Goal: Information Seeking & Learning: Learn about a topic

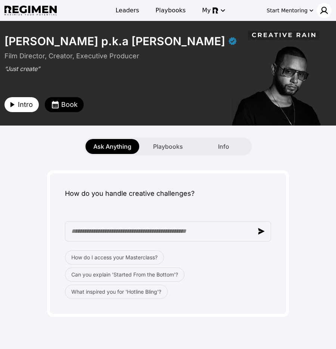
click at [322, 12] on img at bounding box center [324, 10] width 9 height 9
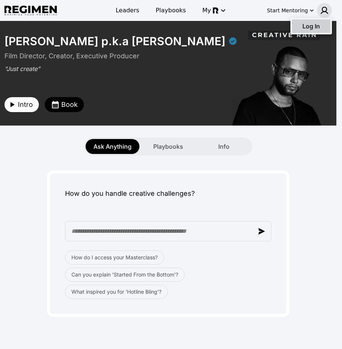
click at [318, 29] on span "Log In" at bounding box center [311, 25] width 18 height 7
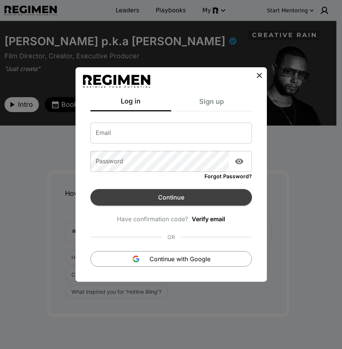
type input "**********"
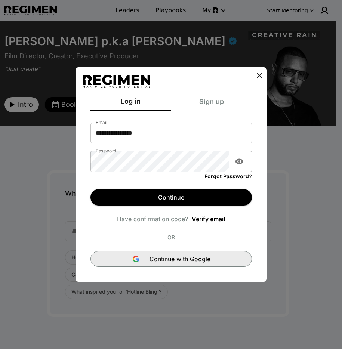
click at [189, 264] on button "Continue with Google" at bounding box center [170, 259] width 161 height 16
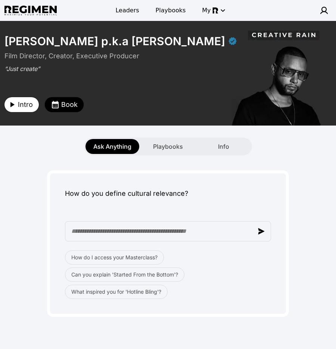
click at [9, 102] on icon "button" at bounding box center [11, 104] width 9 height 9
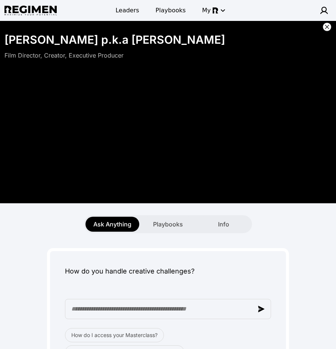
click at [325, 26] on icon at bounding box center [326, 26] width 7 height 7
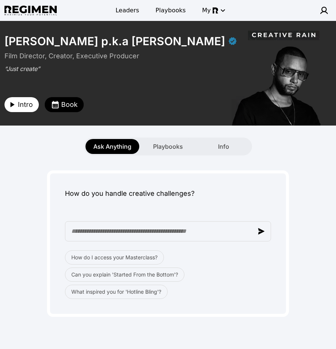
click at [321, 203] on div "How do you handle creative challenges? How do I access your Masterclass? Can yo…" at bounding box center [167, 235] width 327 height 161
click at [160, 145] on span "Playbooks" at bounding box center [168, 146] width 30 height 9
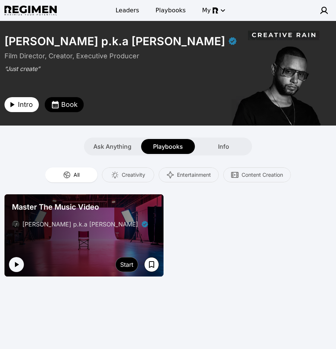
click at [122, 219] on div "Master The Music Video Julien Christian Lutz p.k.a Director X" at bounding box center [84, 215] width 150 height 33
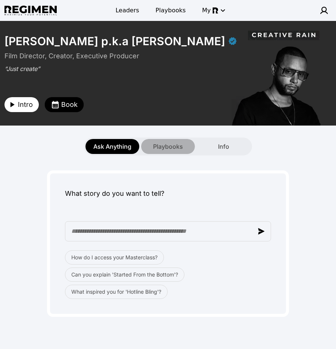
click at [169, 148] on span "Playbooks" at bounding box center [168, 146] width 30 height 9
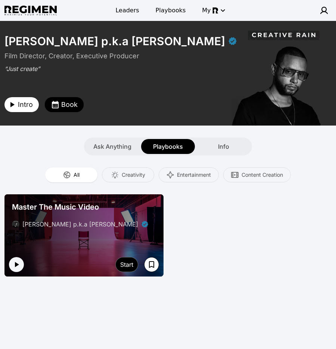
drag, startPoint x: 301, startPoint y: 220, endPoint x: 214, endPoint y: 233, distance: 88.0
click at [301, 219] on div "Master The Music Video Julien Christian Lutz p.k.a Director X Start" at bounding box center [167, 235] width 327 height 82
click at [16, 265] on icon "button" at bounding box center [17, 264] width 4 height 5
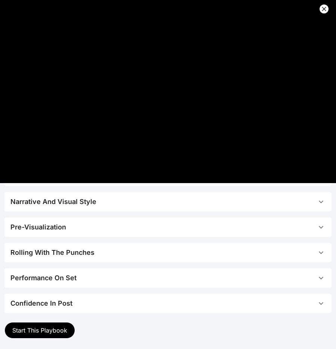
scroll to position [94, 0]
click at [323, 8] on icon at bounding box center [324, 9] width 4 height 4
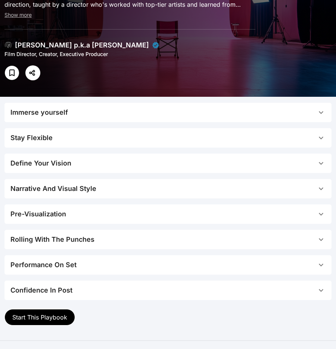
scroll to position [74, 0]
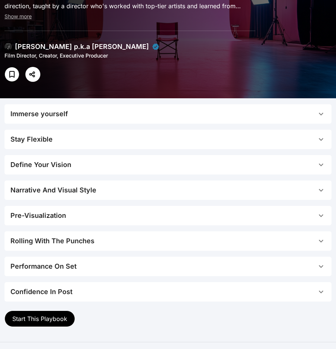
click at [45, 324] on button "Start This Playbook" at bounding box center [39, 318] width 71 height 16
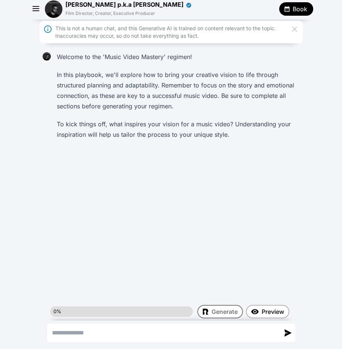
click at [34, 7] on icon "button" at bounding box center [36, 8] width 11 height 11
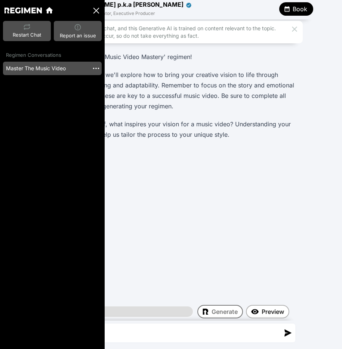
click at [97, 67] on img "button" at bounding box center [96, 68] width 8 height 8
click at [106, 76] on li "Delete" at bounding box center [106, 78] width 28 height 12
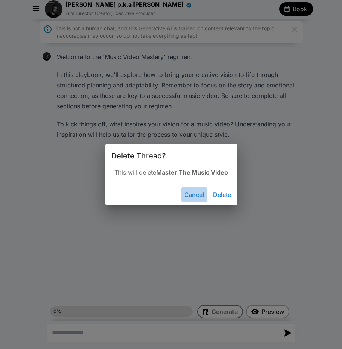
click at [197, 194] on button "Cancel" at bounding box center [194, 194] width 26 height 15
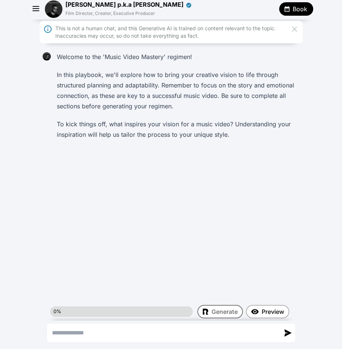
click at [135, 329] on textarea "Send a message" at bounding box center [163, 333] width 232 height 18
type textarea "**********"
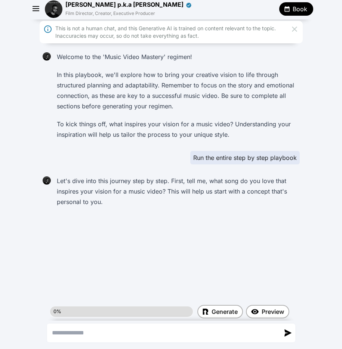
click at [35, 9] on icon "button" at bounding box center [36, 8] width 11 height 11
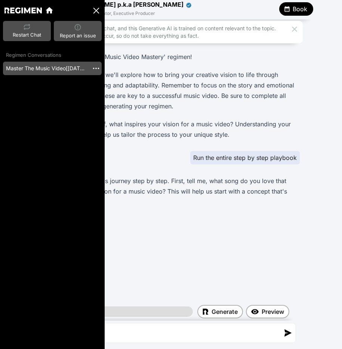
click at [93, 69] on img "button" at bounding box center [96, 68] width 8 height 8
click at [226, 128] on div at bounding box center [171, 174] width 342 height 349
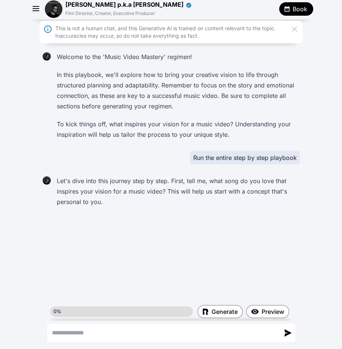
drag, startPoint x: 175, startPoint y: 118, endPoint x: 157, endPoint y: 77, distance: 45.0
click at [175, 118] on div "Welcome to the 'Music Video Mastery' regimen! In this playbook, we'll explore h…" at bounding box center [177, 95] width 246 height 93
click at [132, 330] on textarea "Send a message" at bounding box center [163, 333] width 232 height 18
click at [34, 9] on icon "button" at bounding box center [36, 8] width 11 height 11
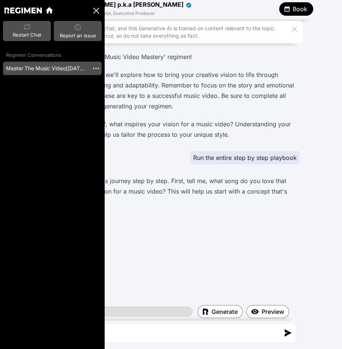
click at [97, 68] on img "button" at bounding box center [96, 68] width 8 height 8
click at [103, 81] on li "Delete" at bounding box center [106, 78] width 28 height 12
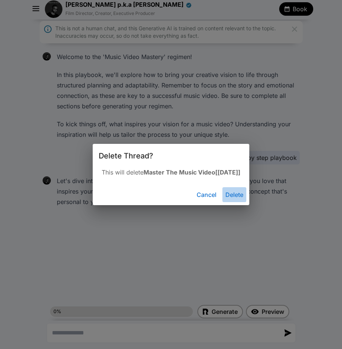
click at [244, 194] on button "Delete" at bounding box center [234, 194] width 24 height 15
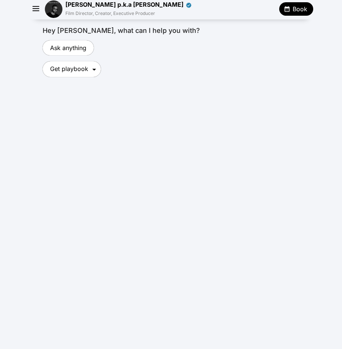
click at [55, 7] on img at bounding box center [54, 9] width 18 height 18
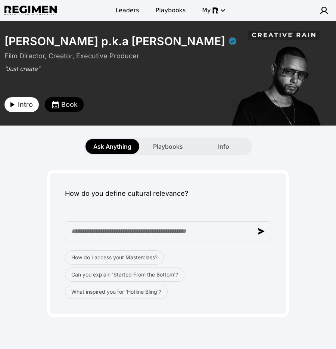
click at [295, 153] on div "Ask Anything Playbooks Info" at bounding box center [168, 146] width 336 height 18
